Goal: Task Accomplishment & Management: Use online tool/utility

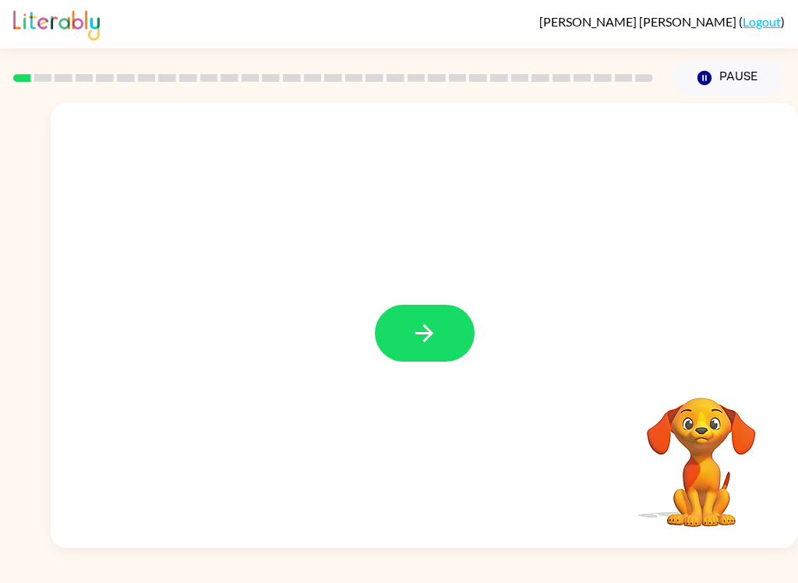
click at [428, 337] on icon "button" at bounding box center [424, 333] width 27 height 27
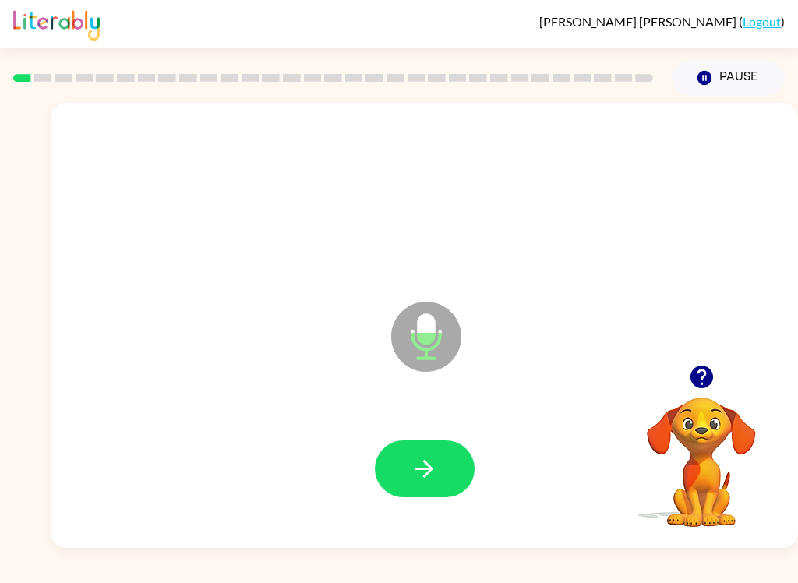
click at [451, 474] on button "button" at bounding box center [425, 468] width 100 height 57
click at [417, 469] on icon "button" at bounding box center [425, 469] width 18 height 18
click at [443, 476] on button "button" at bounding box center [425, 468] width 100 height 57
click at [444, 448] on button "button" at bounding box center [425, 468] width 100 height 57
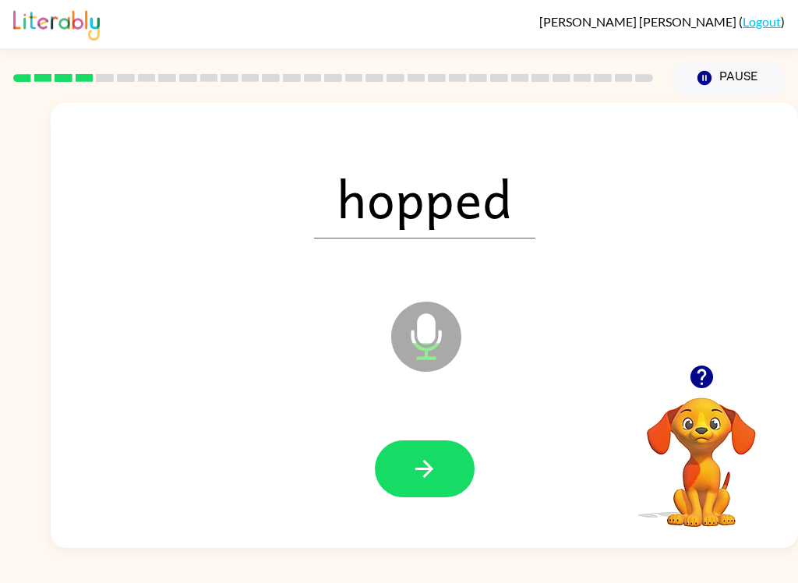
click at [603, 335] on icon "Microphone The Microphone is here when it is your turn to talk" at bounding box center [504, 356] width 234 height 117
click at [456, 481] on button "button" at bounding box center [425, 468] width 100 height 57
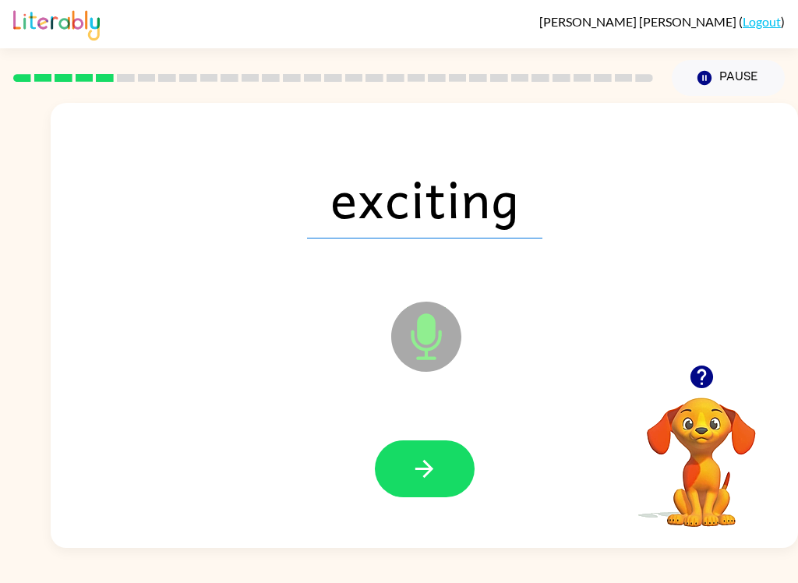
click at [433, 468] on icon "button" at bounding box center [424, 468] width 27 height 27
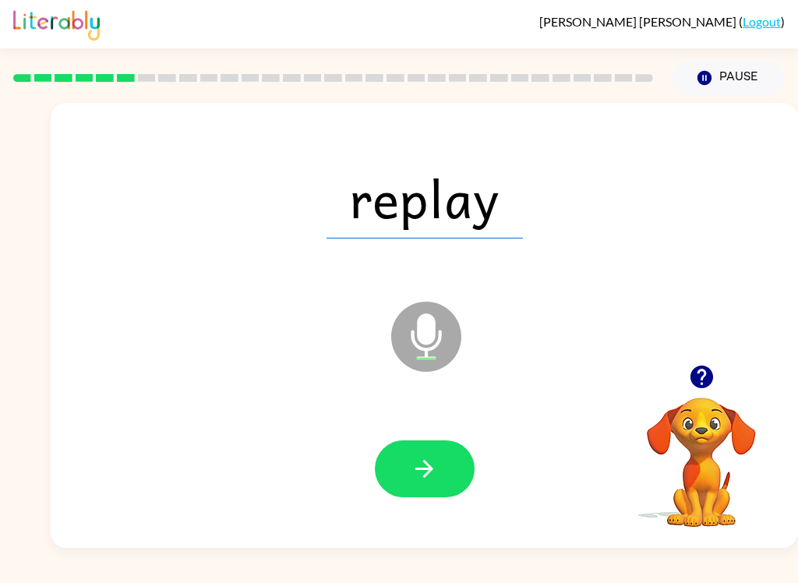
click at [430, 472] on icon "button" at bounding box center [425, 469] width 18 height 18
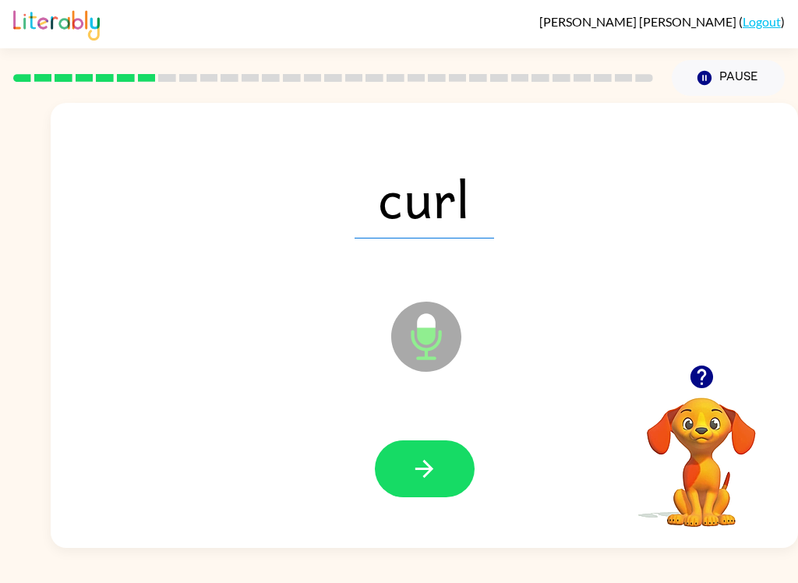
click at [431, 481] on icon "button" at bounding box center [424, 468] width 27 height 27
click at [437, 471] on icon "button" at bounding box center [424, 468] width 27 height 27
click at [449, 462] on button "button" at bounding box center [425, 468] width 100 height 57
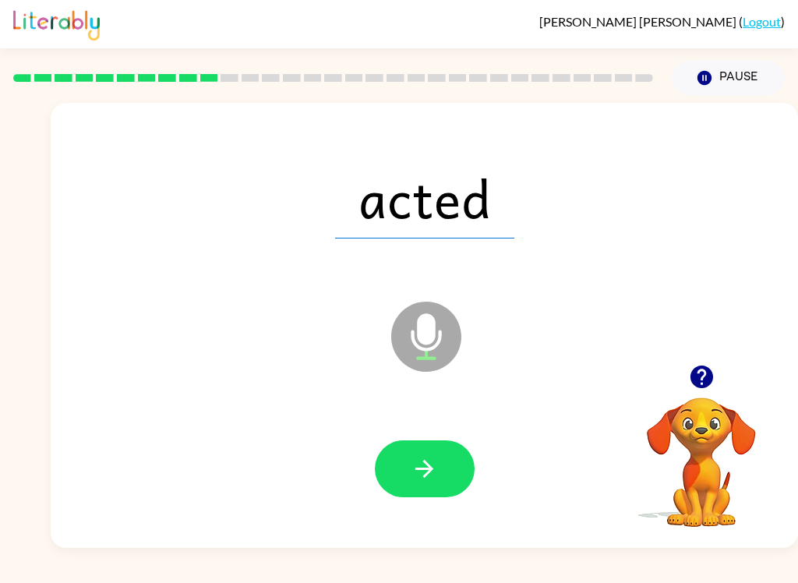
click at [433, 463] on icon "button" at bounding box center [424, 468] width 27 height 27
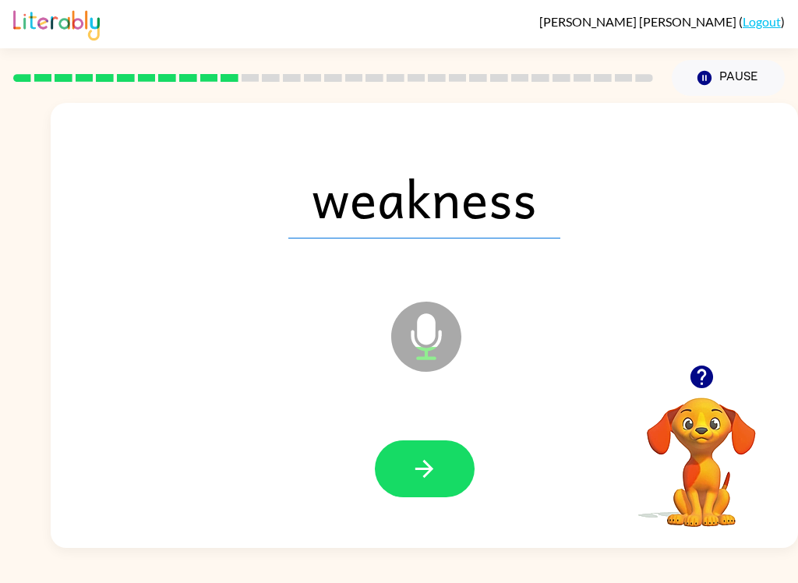
click at [439, 467] on button "button" at bounding box center [425, 468] width 100 height 57
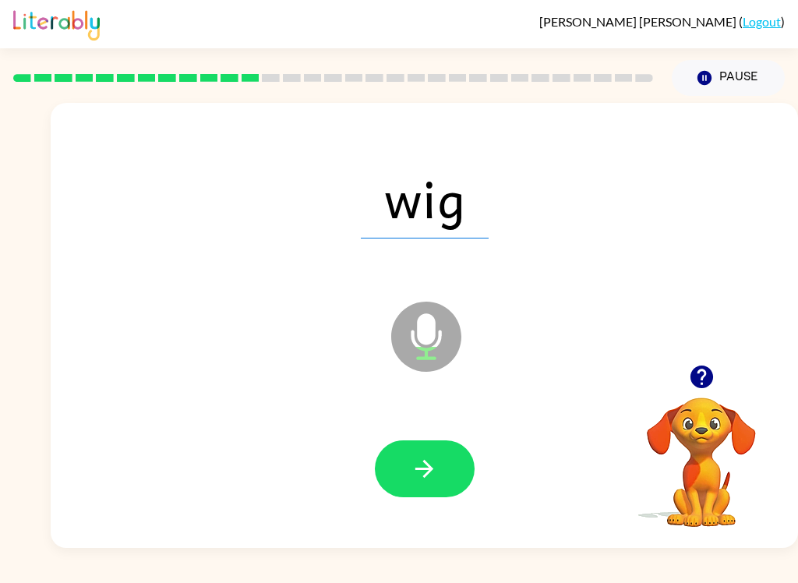
click at [445, 485] on button "button" at bounding box center [425, 468] width 100 height 57
click at [426, 458] on icon "button" at bounding box center [424, 468] width 27 height 27
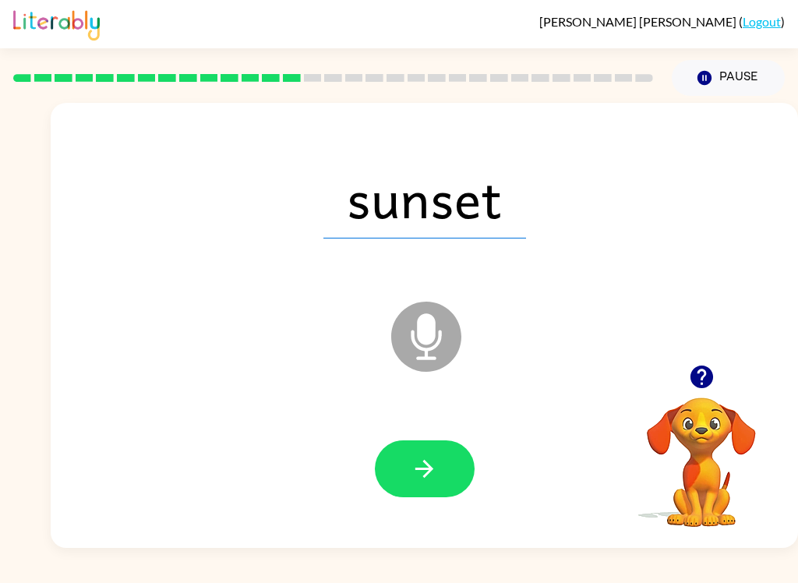
click at [664, 178] on div "sunset" at bounding box center [424, 198] width 716 height 128
click at [439, 476] on button "button" at bounding box center [425, 468] width 100 height 57
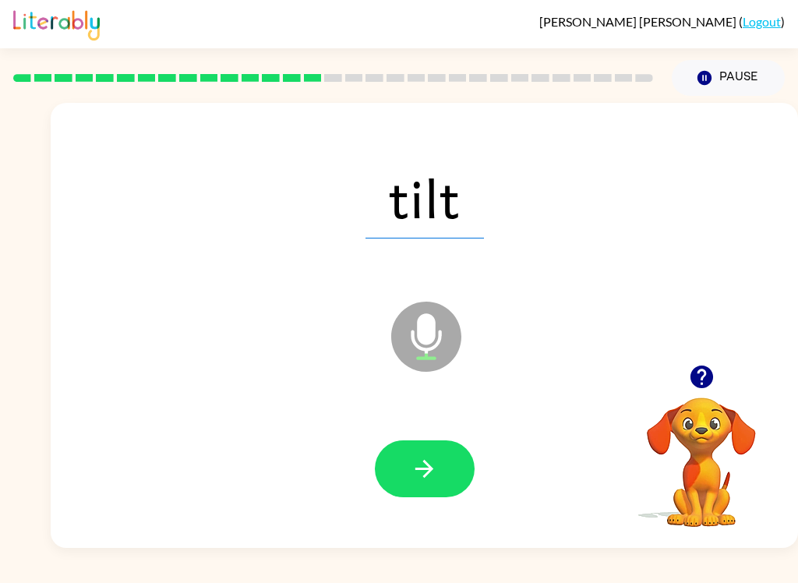
click at [452, 445] on button "button" at bounding box center [425, 468] width 100 height 57
click at [443, 446] on button "button" at bounding box center [425, 468] width 100 height 57
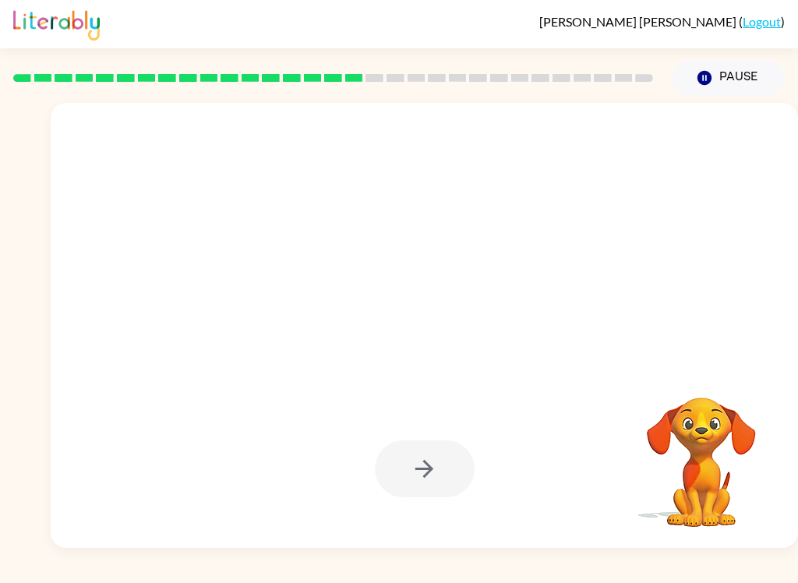
click at [751, 140] on div at bounding box center [424, 198] width 716 height 128
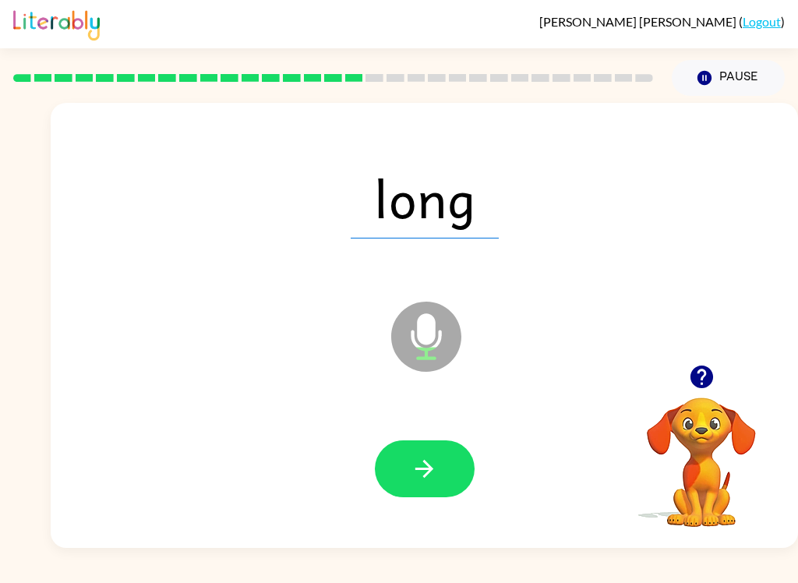
click at [434, 470] on icon "button" at bounding box center [424, 468] width 27 height 27
click at [437, 460] on icon "button" at bounding box center [424, 468] width 27 height 27
click at [729, 138] on div "base" at bounding box center [424, 198] width 716 height 128
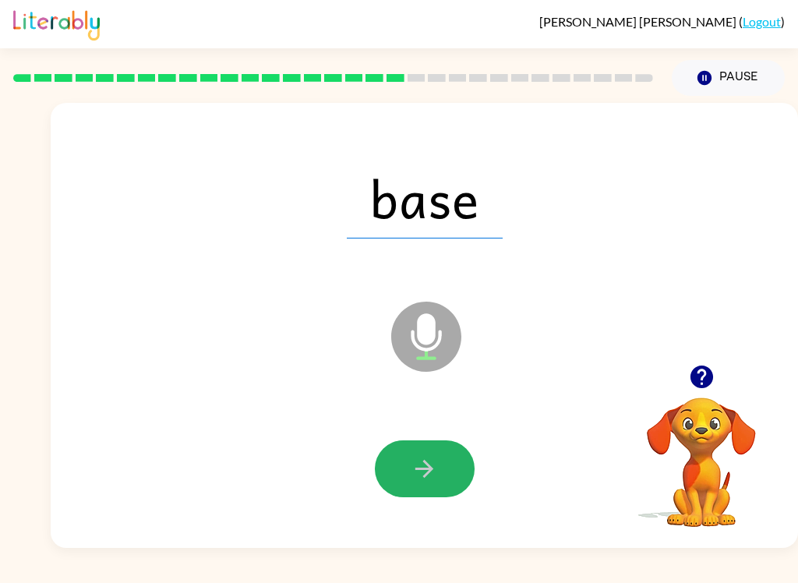
click at [447, 454] on button "button" at bounding box center [425, 468] width 100 height 57
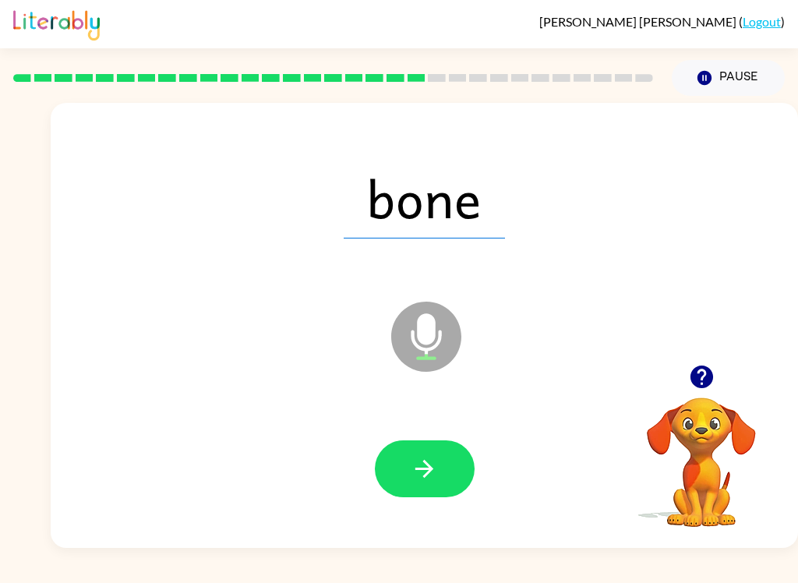
click at [447, 481] on button "button" at bounding box center [425, 468] width 100 height 57
click at [453, 441] on button "button" at bounding box center [425, 468] width 100 height 57
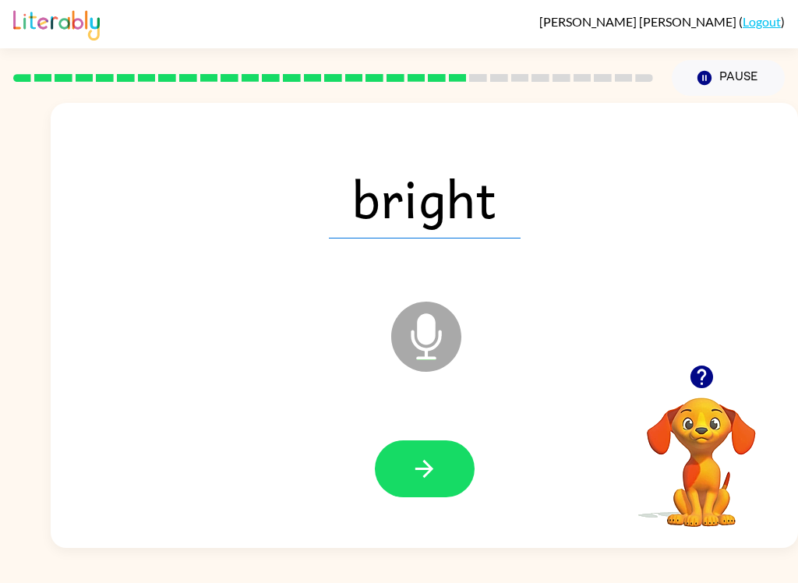
click at [410, 496] on button "button" at bounding box center [425, 468] width 100 height 57
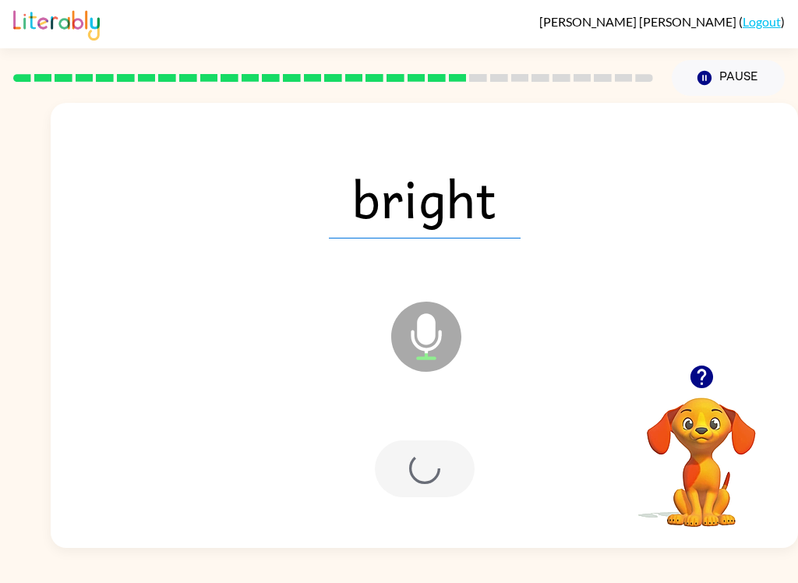
click at [417, 503] on div at bounding box center [424, 469] width 716 height 128
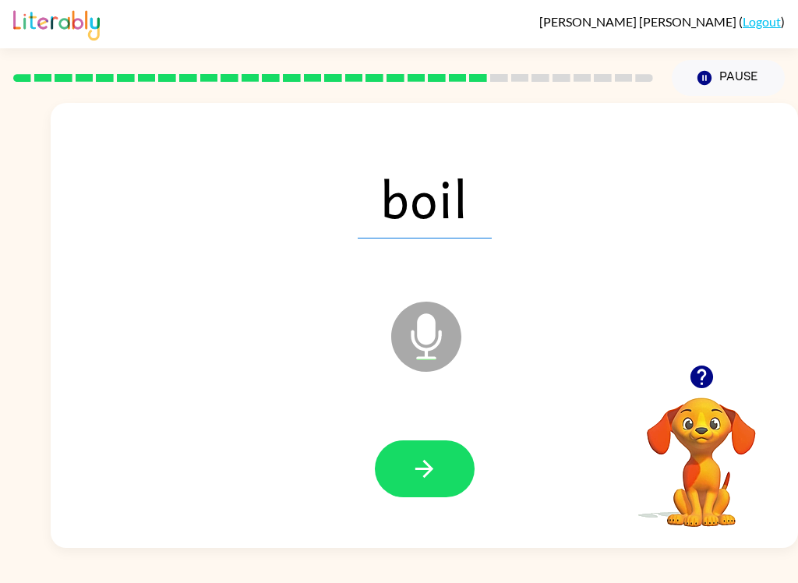
click at [439, 465] on button "button" at bounding box center [425, 468] width 100 height 57
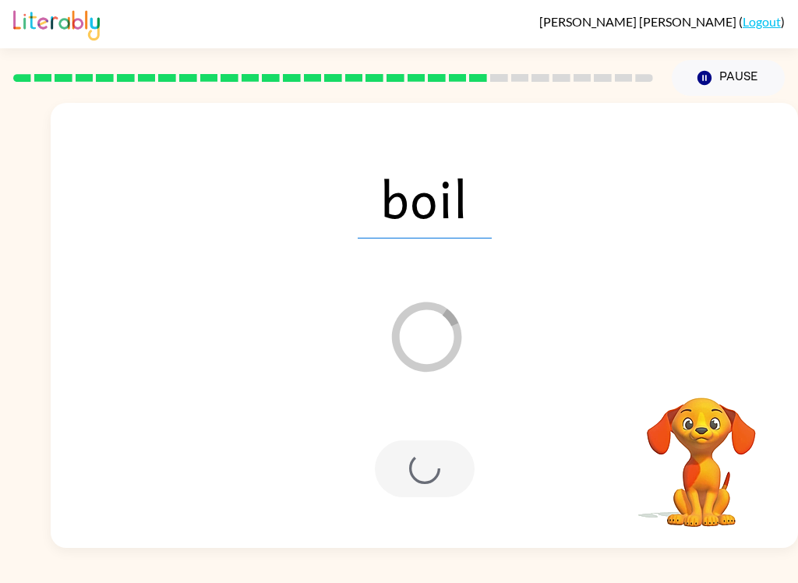
click at [750, 133] on div "boil Loader Your response is being sent to our graders" at bounding box center [425, 325] width 748 height 445
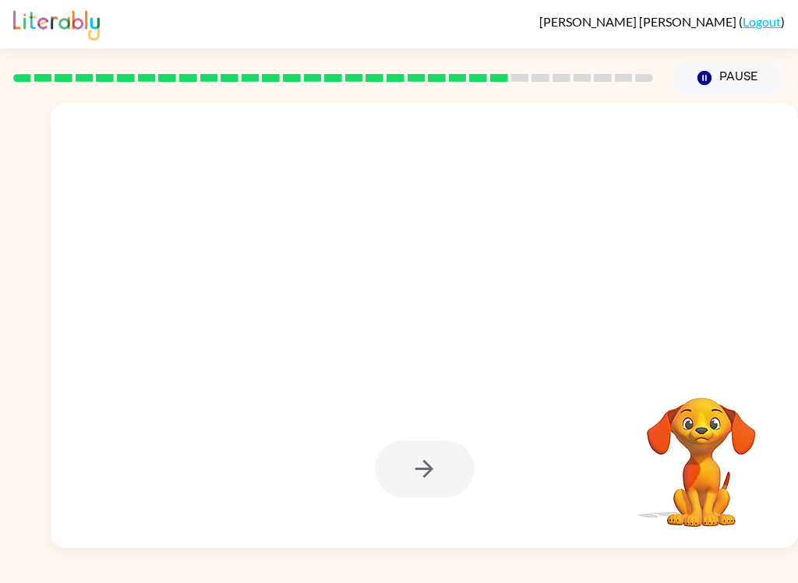
click at [751, 133] on div at bounding box center [425, 325] width 748 height 445
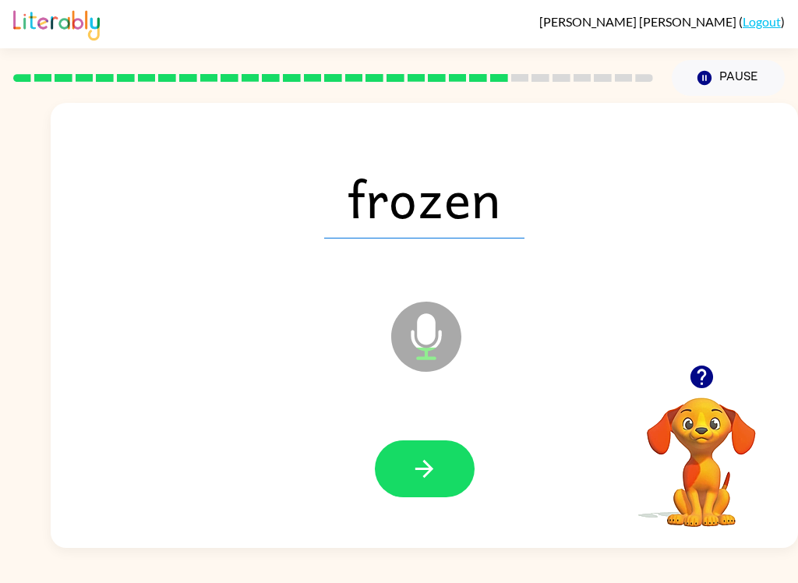
click at [441, 442] on button "button" at bounding box center [425, 468] width 100 height 57
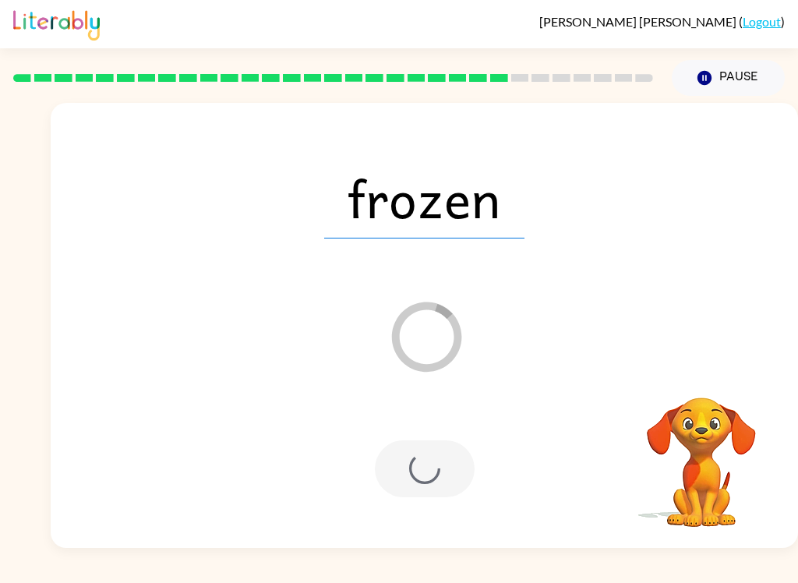
click at [434, 460] on div at bounding box center [425, 468] width 100 height 57
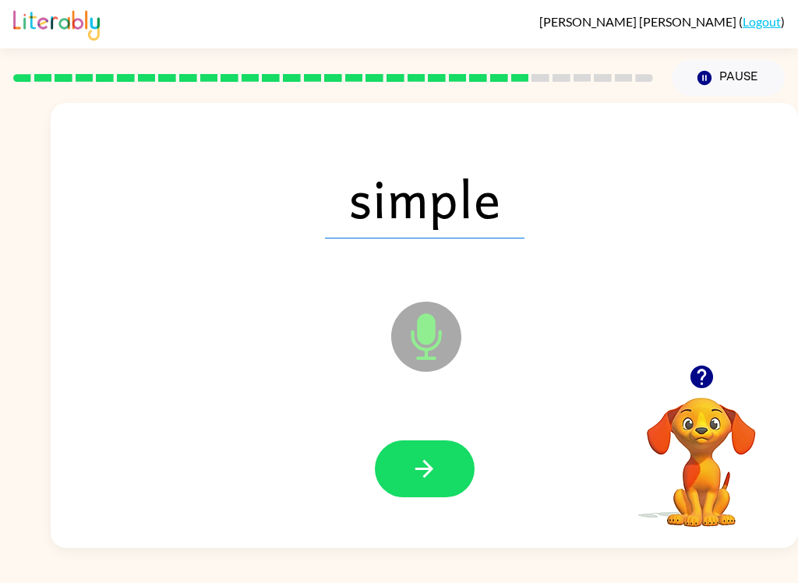
click at [435, 466] on icon "button" at bounding box center [424, 468] width 27 height 27
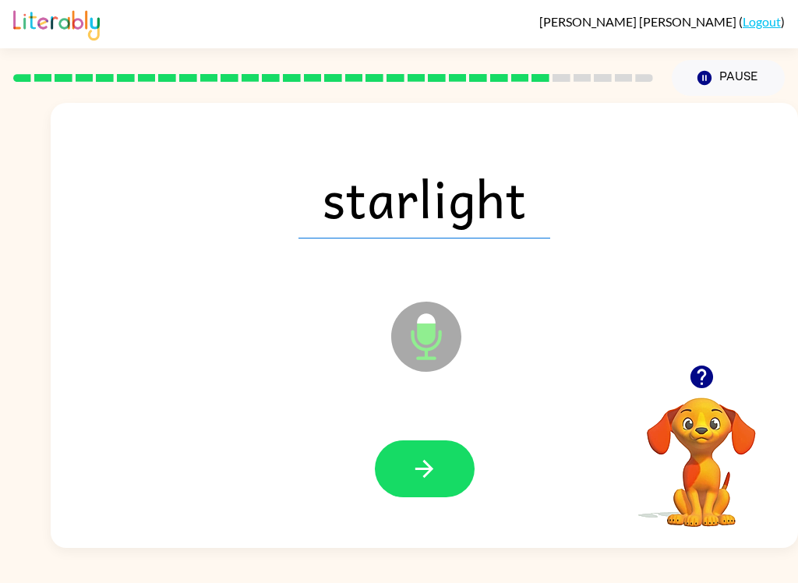
click at [436, 477] on icon "button" at bounding box center [424, 468] width 27 height 27
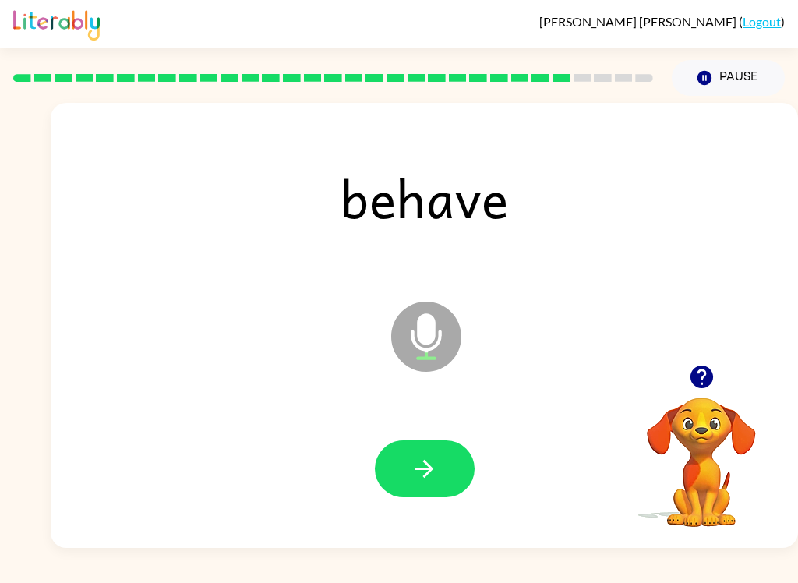
click at [418, 481] on icon "button" at bounding box center [424, 468] width 27 height 27
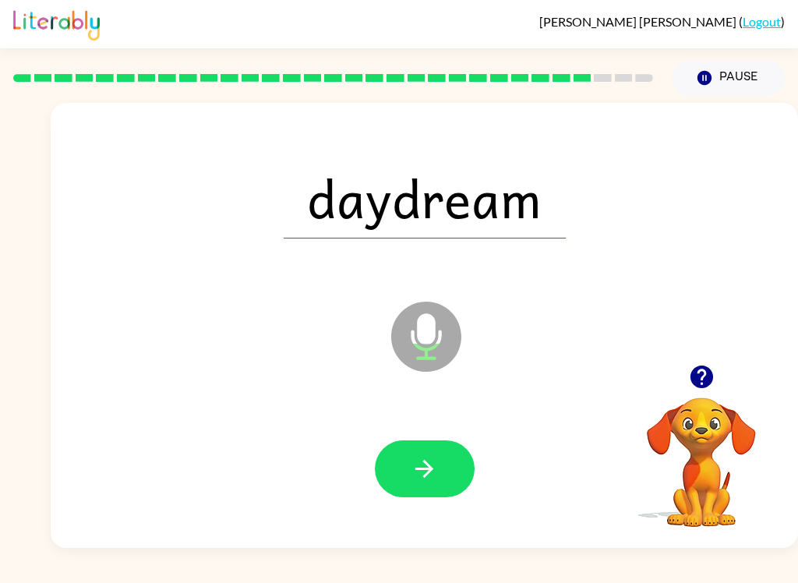
click at [451, 476] on button "button" at bounding box center [425, 468] width 100 height 57
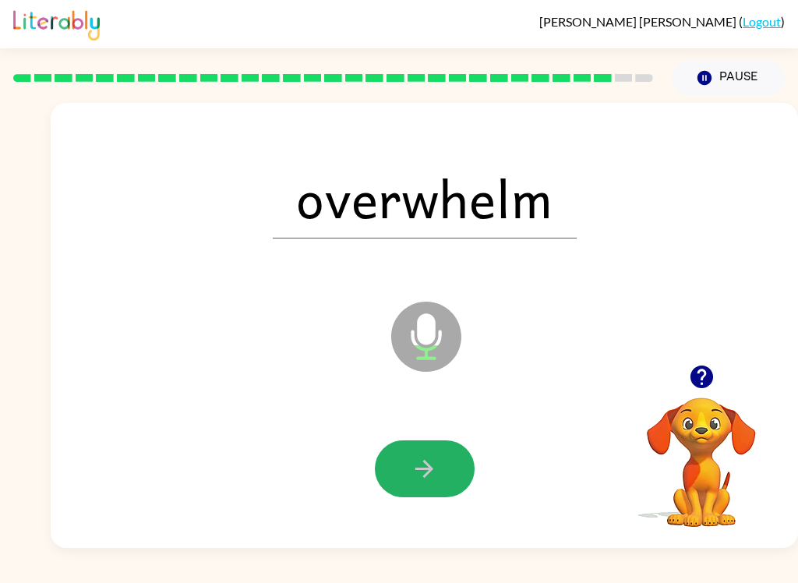
click at [430, 457] on icon "button" at bounding box center [424, 468] width 27 height 27
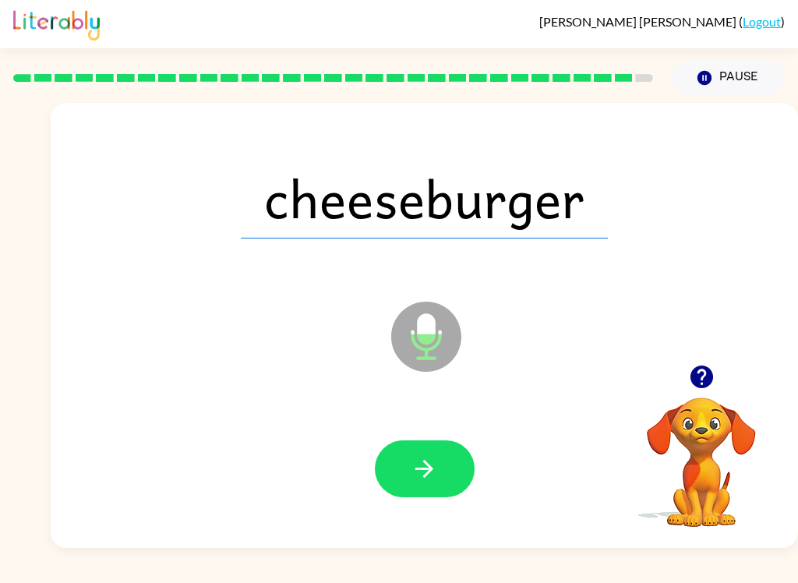
click at [443, 485] on button "button" at bounding box center [425, 468] width 100 height 57
